Goal: Navigation & Orientation: Find specific page/section

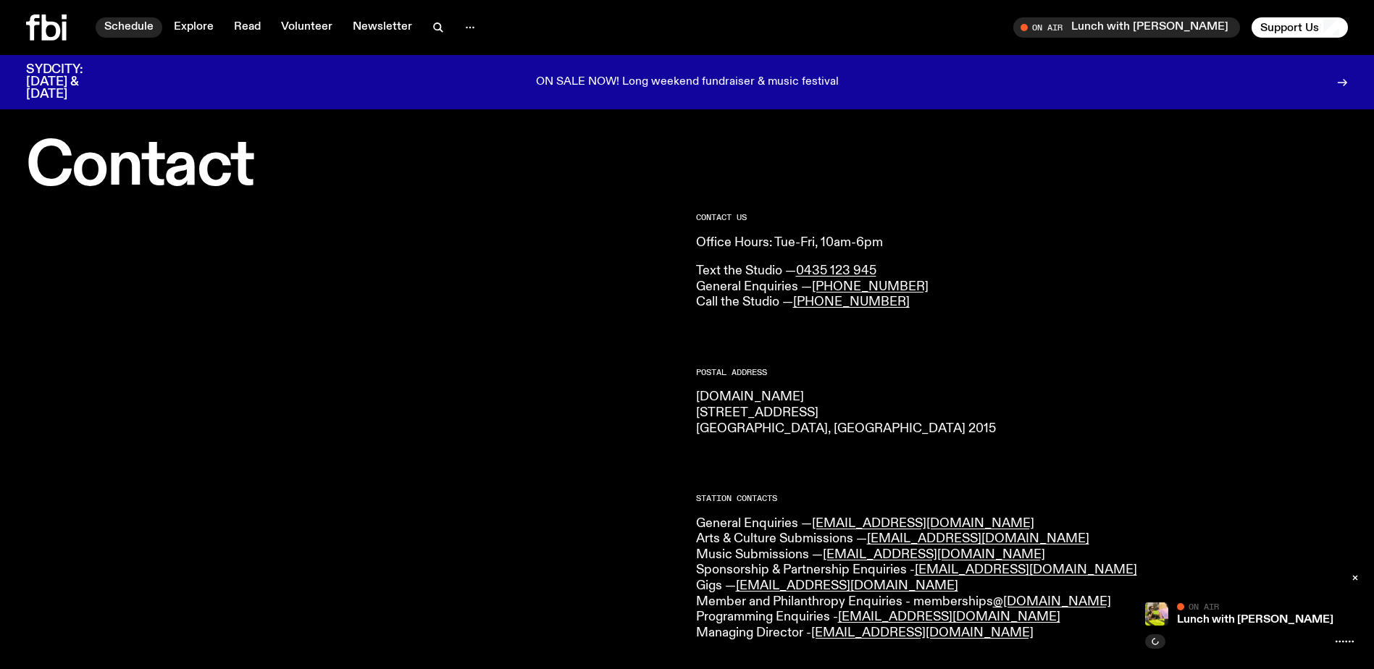
click at [114, 25] on link "Schedule" at bounding box center [129, 27] width 67 height 20
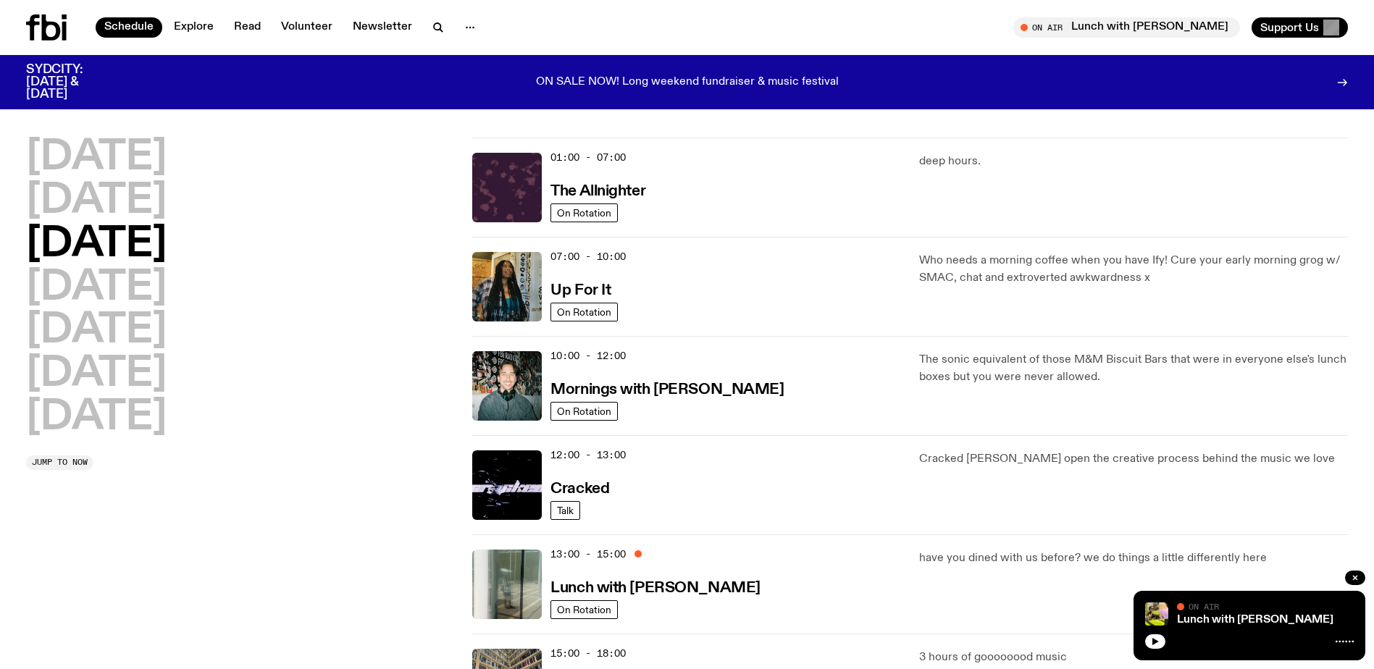
click at [39, 27] on icon at bounding box center [46, 27] width 41 height 26
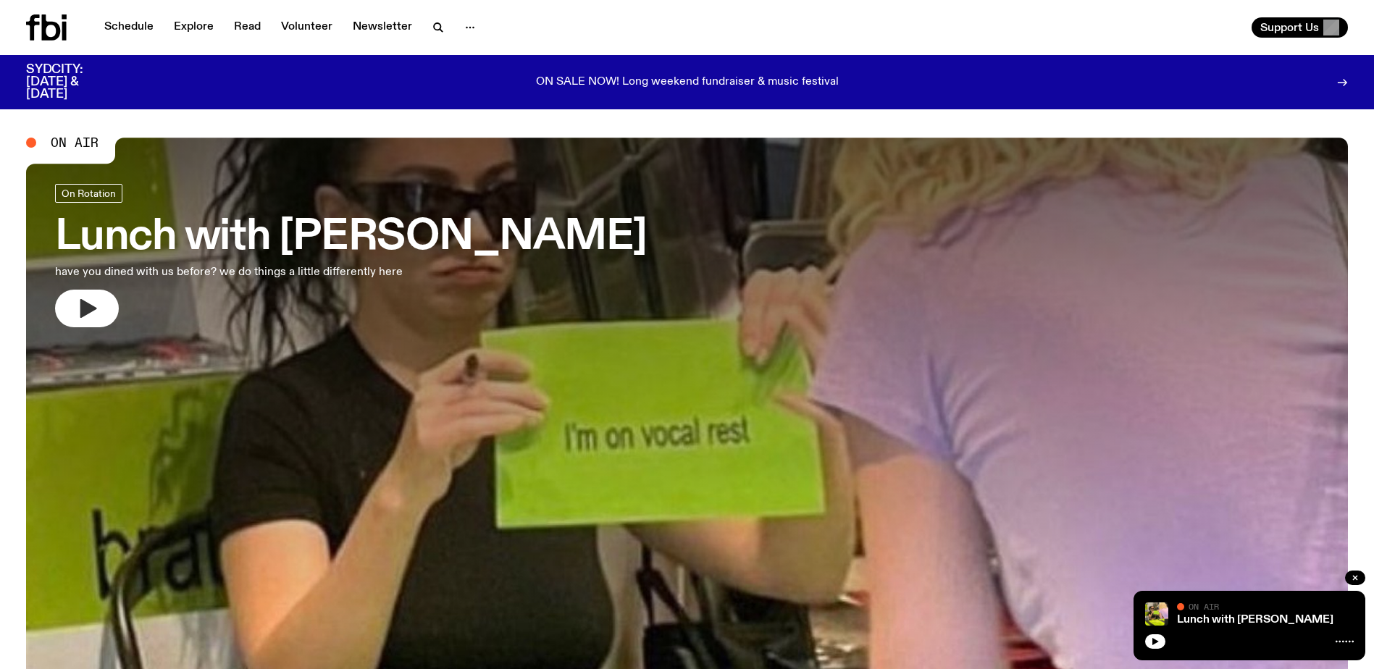
click at [96, 312] on icon "button" at bounding box center [86, 308] width 23 height 23
